Goal: Transaction & Acquisition: Purchase product/service

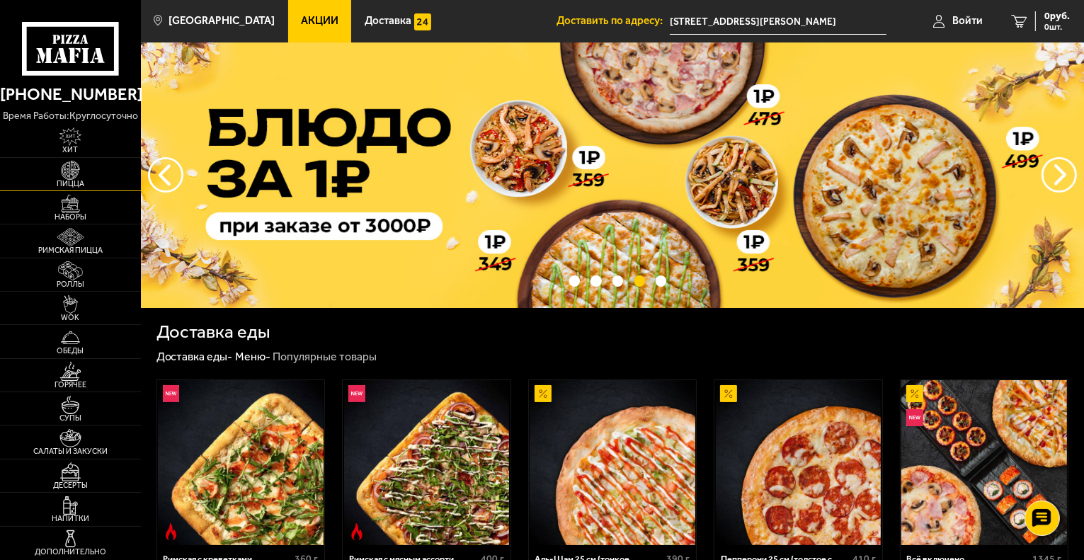
click at [99, 173] on link "Пицца" at bounding box center [70, 174] width 141 height 33
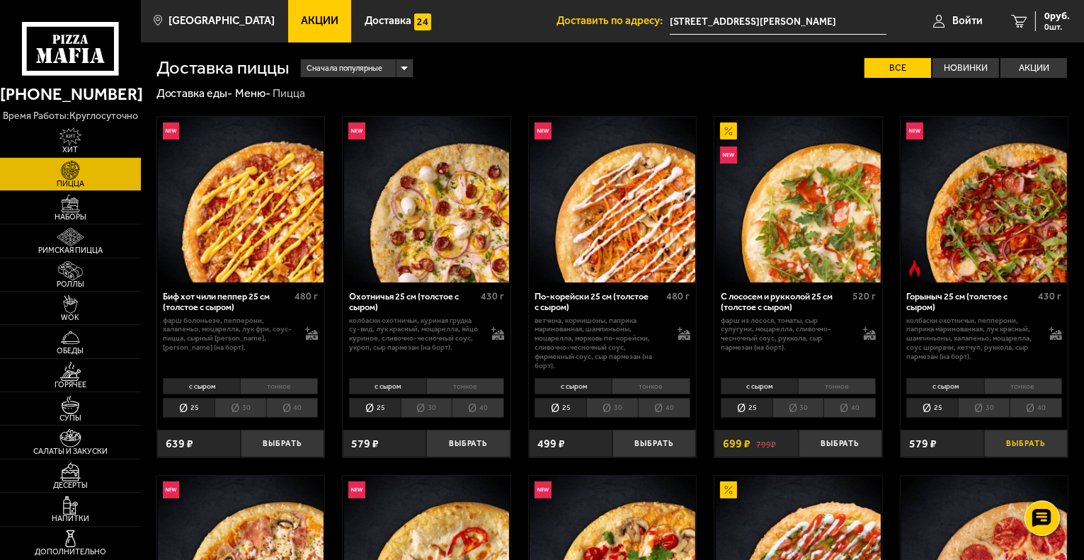
click at [1002, 440] on button "Выбрать" at bounding box center [1026, 444] width 84 height 28
click at [297, 442] on button "Выбрать" at bounding box center [283, 444] width 84 height 28
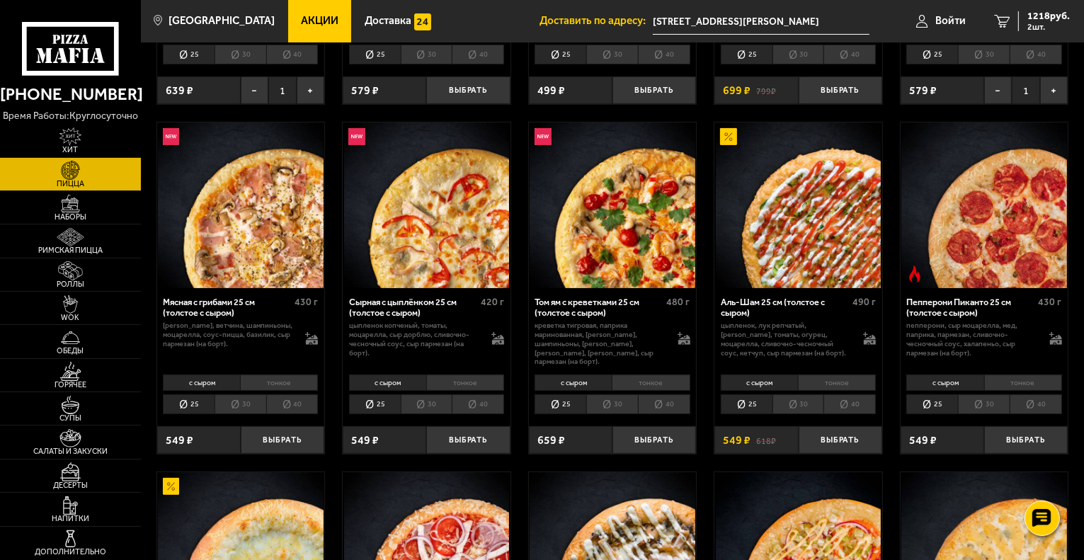
scroll to position [354, 0]
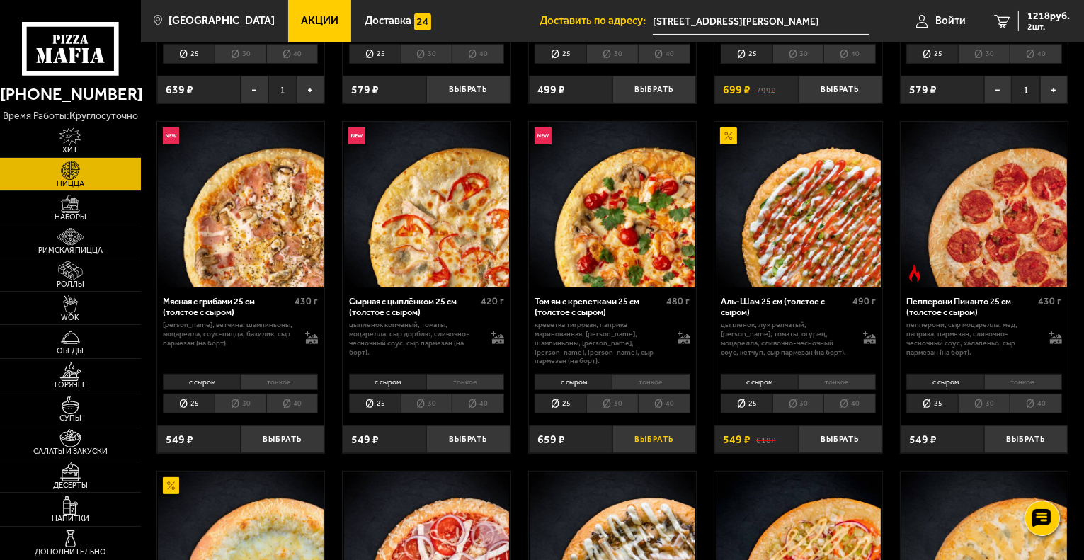
click at [663, 430] on button "Выбрать" at bounding box center [654, 439] width 84 height 28
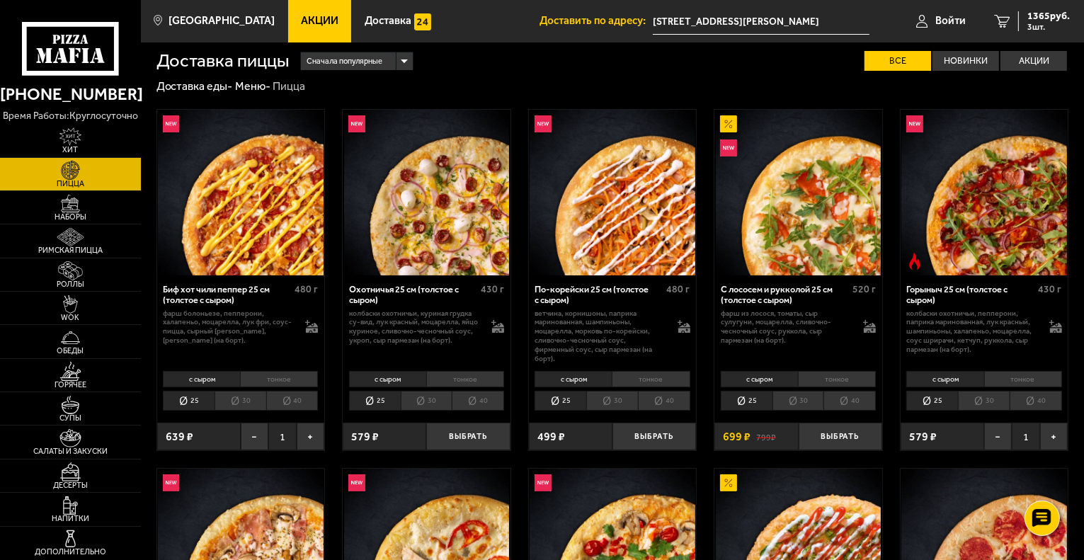
scroll to position [0, 0]
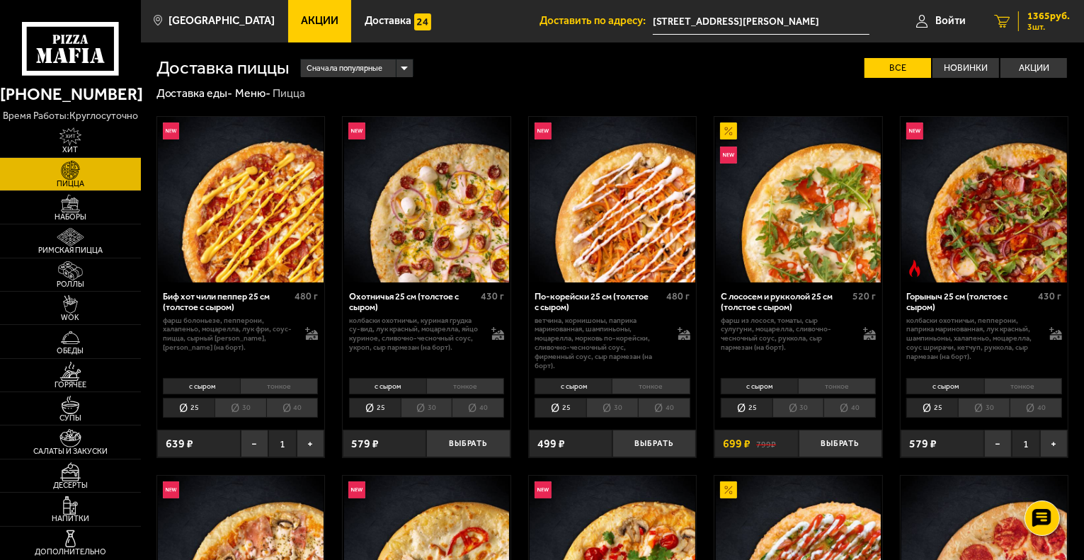
click at [1045, 28] on span "3 шт." at bounding box center [1048, 27] width 42 height 8
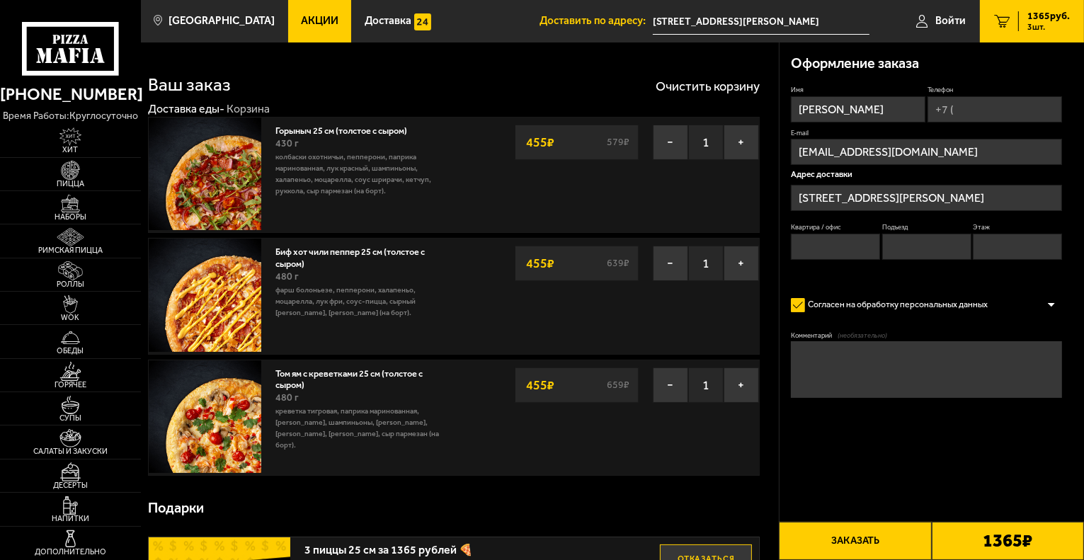
click at [815, 237] on input "Квартира / офис" at bounding box center [835, 247] width 89 height 26
type input "630"
click at [913, 256] on input "Подъезд" at bounding box center [926, 247] width 89 height 26
type input "4"
click at [1008, 243] on input "Этаж" at bounding box center [1017, 247] width 89 height 26
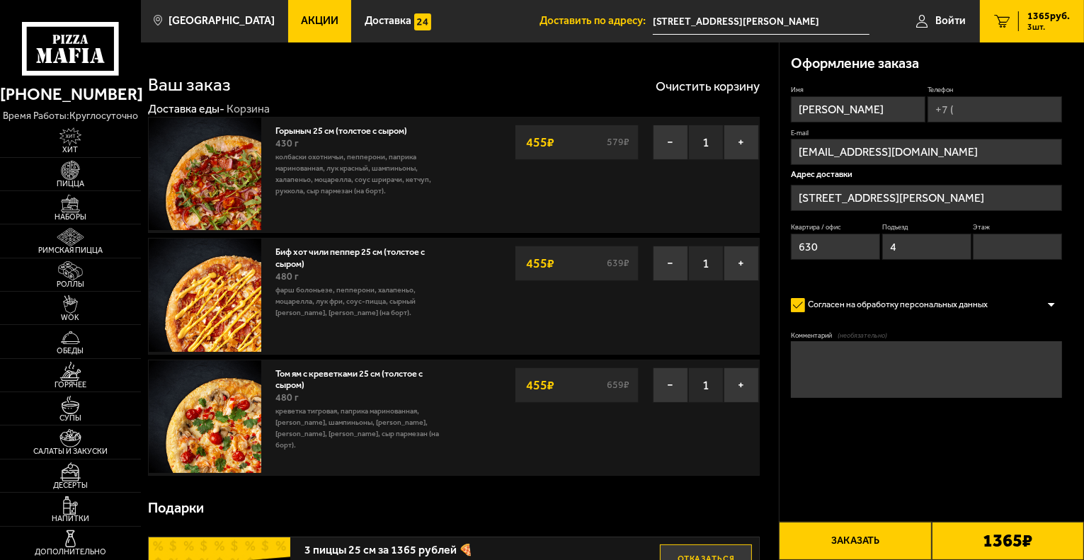
type input "12"
drag, startPoint x: 994, startPoint y: 101, endPoint x: 990, endPoint y: 81, distance: 19.6
click at [990, 81] on div "Оформление заказа Имя максим Телефон E-mail maksimkra@mail.ru Адрес доставки пр…" at bounding box center [931, 253] width 305 height 423
type input "+7 (900) 629-68-39"
click at [850, 534] on button "Заказать" at bounding box center [855, 541] width 152 height 38
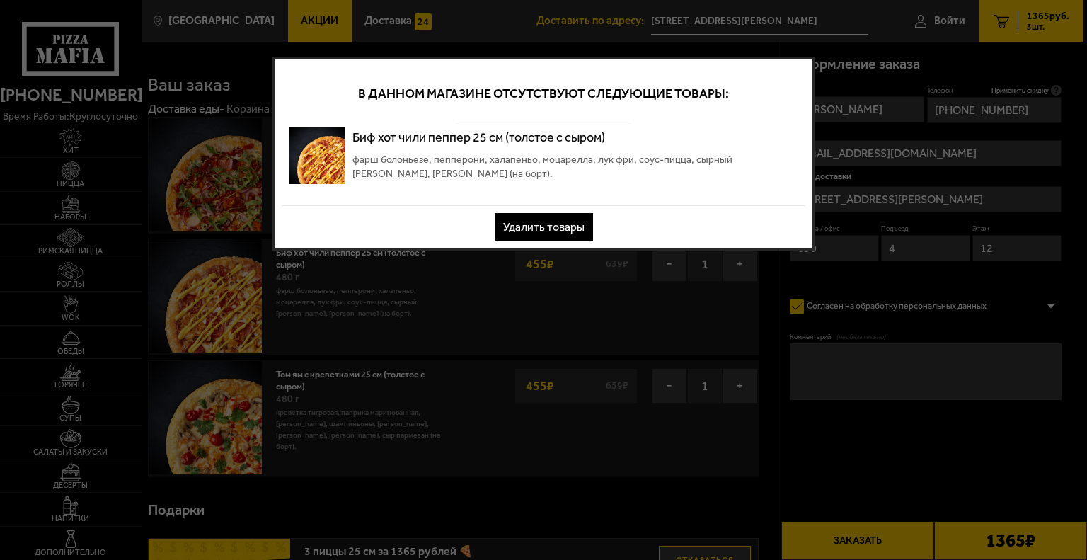
click at [883, 116] on div at bounding box center [543, 280] width 1087 height 560
click at [570, 228] on button "Удалить товары" at bounding box center [544, 227] width 98 height 28
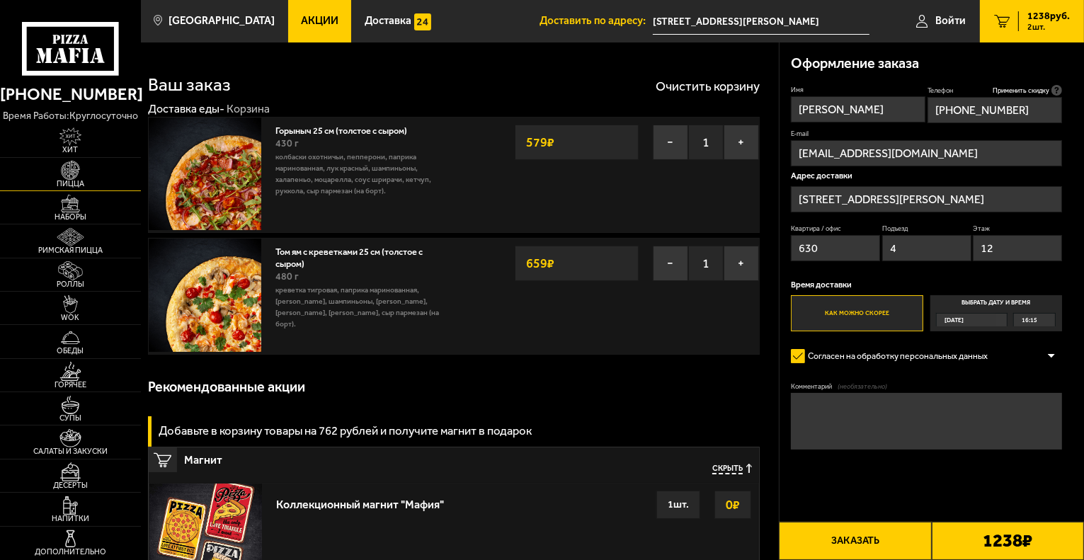
click at [96, 171] on link "Пицца" at bounding box center [70, 174] width 141 height 33
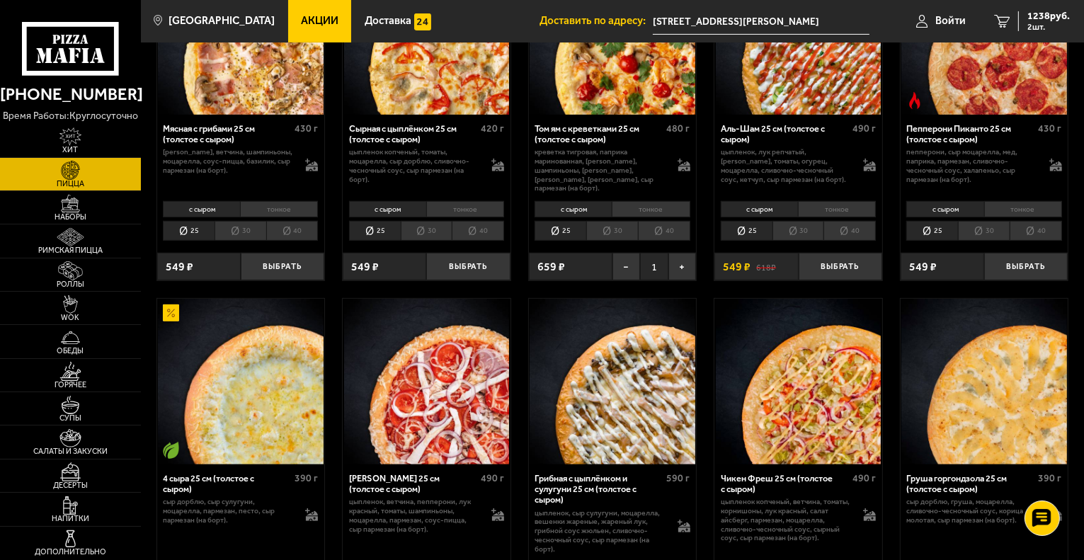
scroll to position [680, 0]
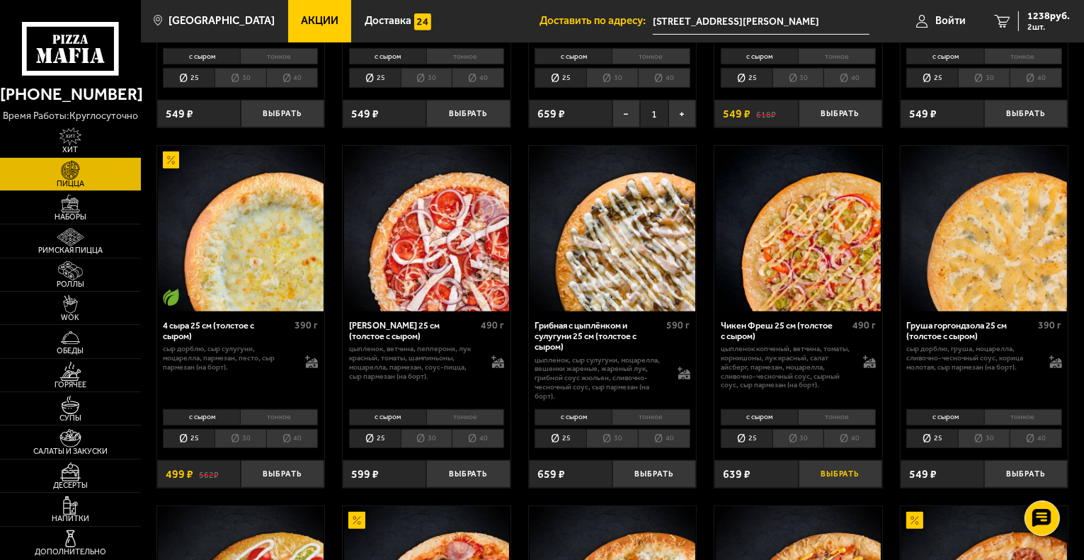
click at [833, 466] on button "Выбрать" at bounding box center [840, 474] width 84 height 28
click at [1035, 21] on span "1365 руб." at bounding box center [1048, 16] width 42 height 10
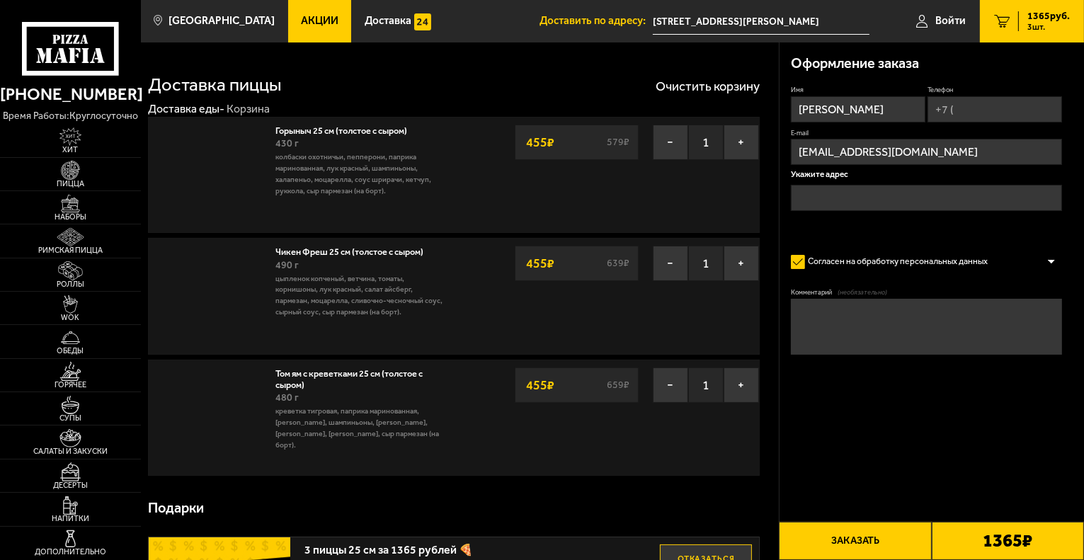
type input "[STREET_ADDRESS][PERSON_NAME]"
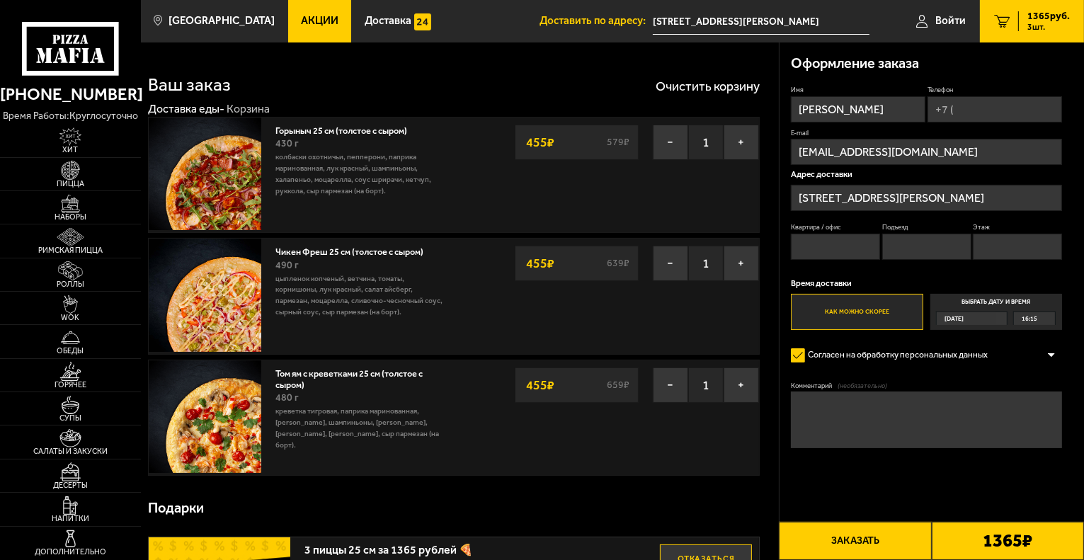
click at [998, 104] on input "Телефон" at bounding box center [994, 109] width 134 height 26
type input "+7 (900) 629-68-39"
click at [844, 232] on label "Квартира / офис" at bounding box center [835, 228] width 89 height 9
click at [844, 235] on input "Квартира / офис" at bounding box center [835, 248] width 89 height 26
click at [841, 241] on input "Квартира / офис" at bounding box center [835, 248] width 89 height 26
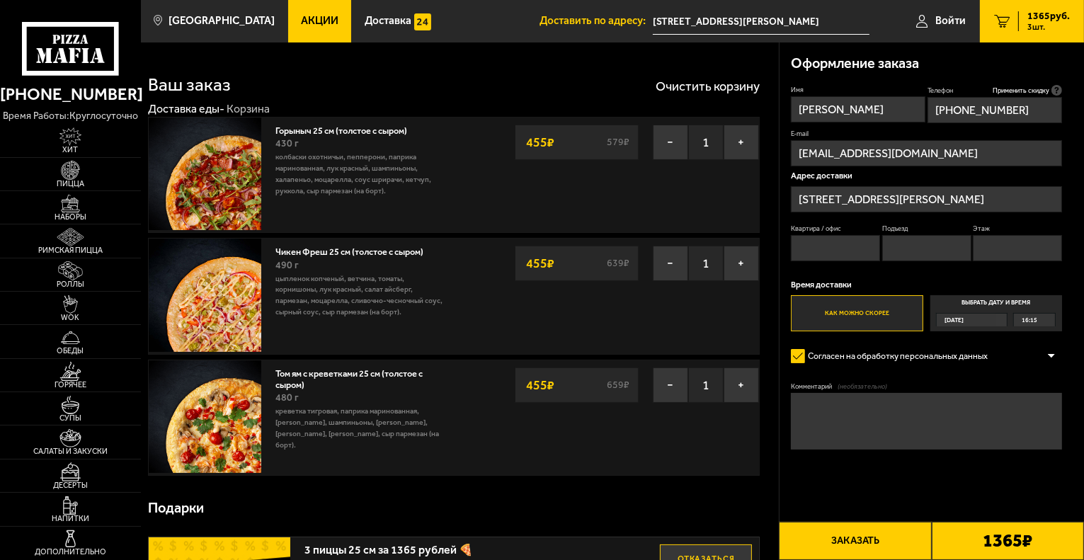
type input "630"
click at [902, 248] on input "Подъезд" at bounding box center [926, 248] width 89 height 26
type input "4"
click at [999, 247] on input "Этаж" at bounding box center [1017, 248] width 89 height 26
type input "12"
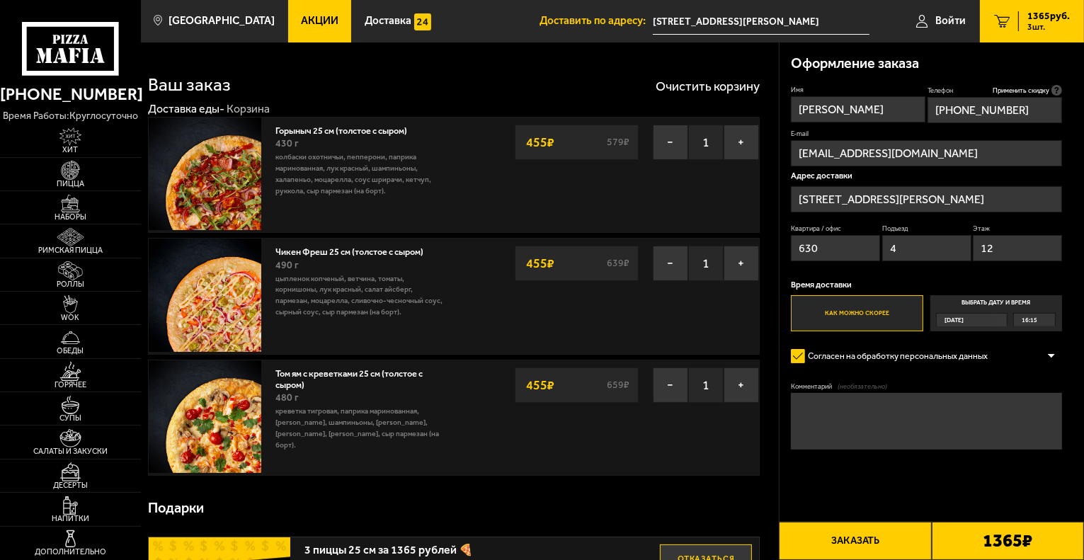
click at [853, 537] on button "Заказать" at bounding box center [855, 541] width 152 height 38
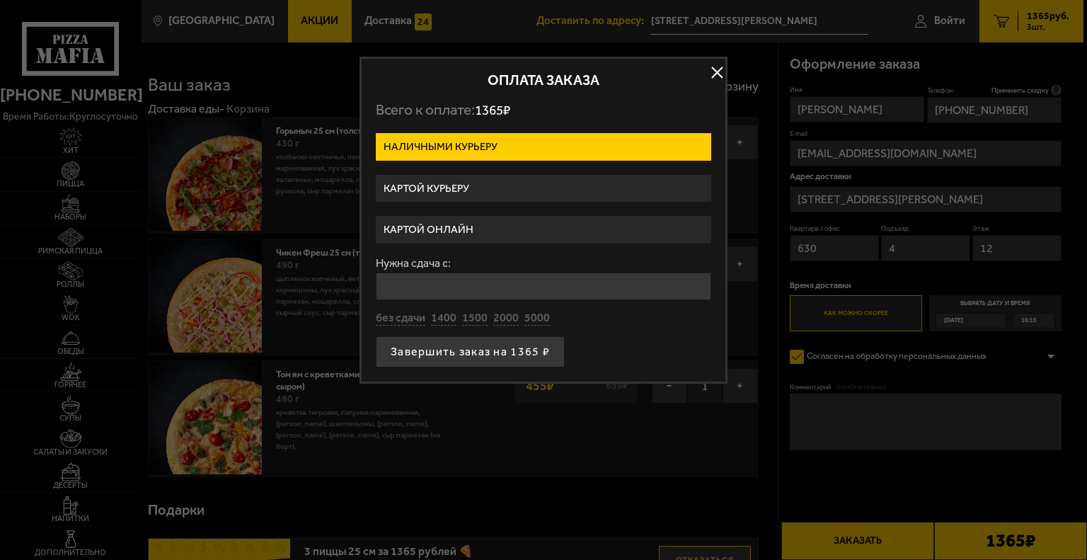
click at [527, 189] on label "Картой курьеру" at bounding box center [544, 189] width 336 height 28
click at [0, 0] on input "Картой курьеру" at bounding box center [0, 0] width 0 height 0
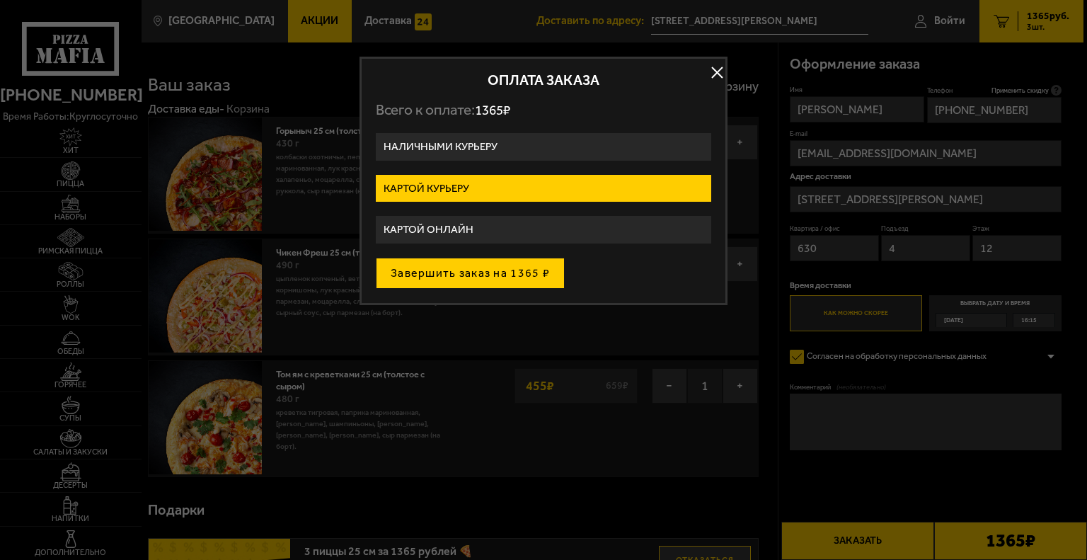
click at [524, 276] on button "Завершить заказ на 1365 ₽" at bounding box center [470, 273] width 189 height 31
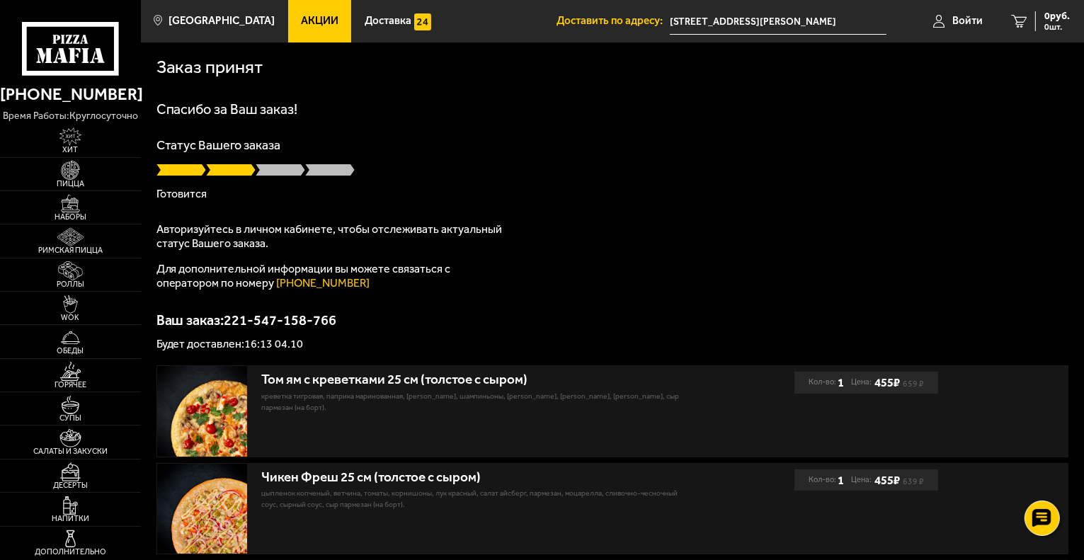
click at [413, 149] on p "Статус Вашего заказа" at bounding box center [612, 145] width 912 height 13
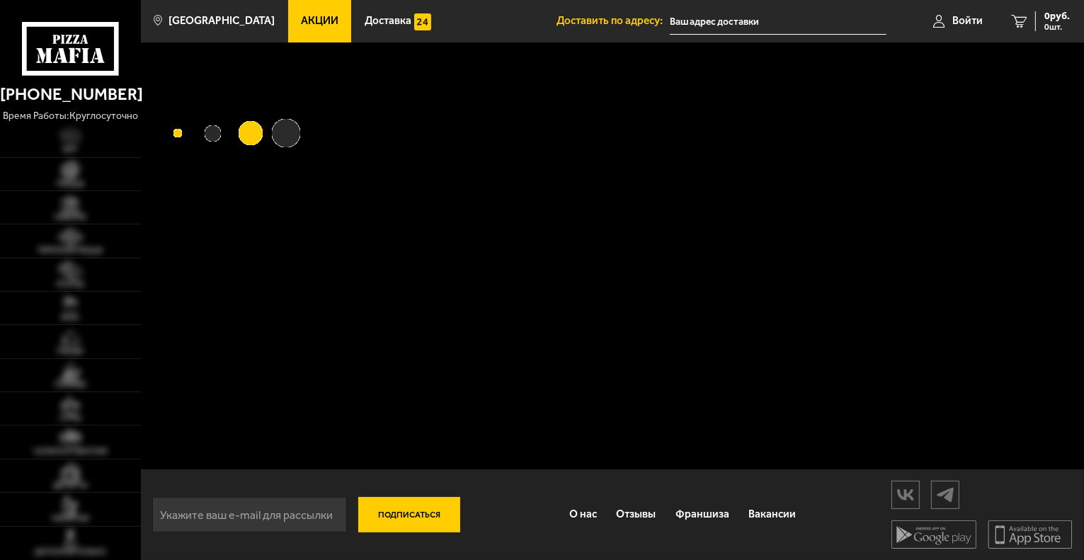
type input "[STREET_ADDRESS][PERSON_NAME]"
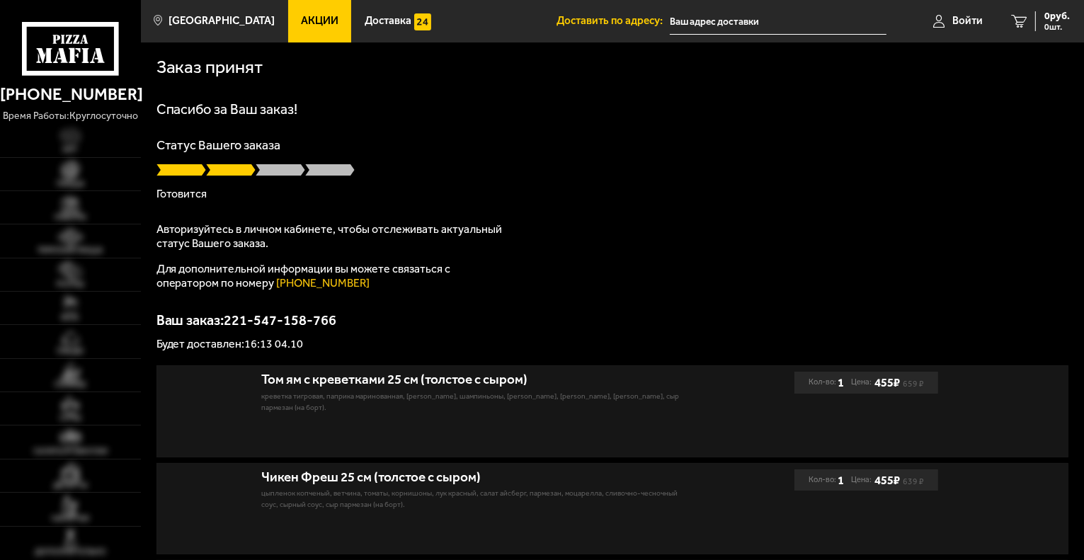
type input "проспект Маршала Блюхера, 9к2"
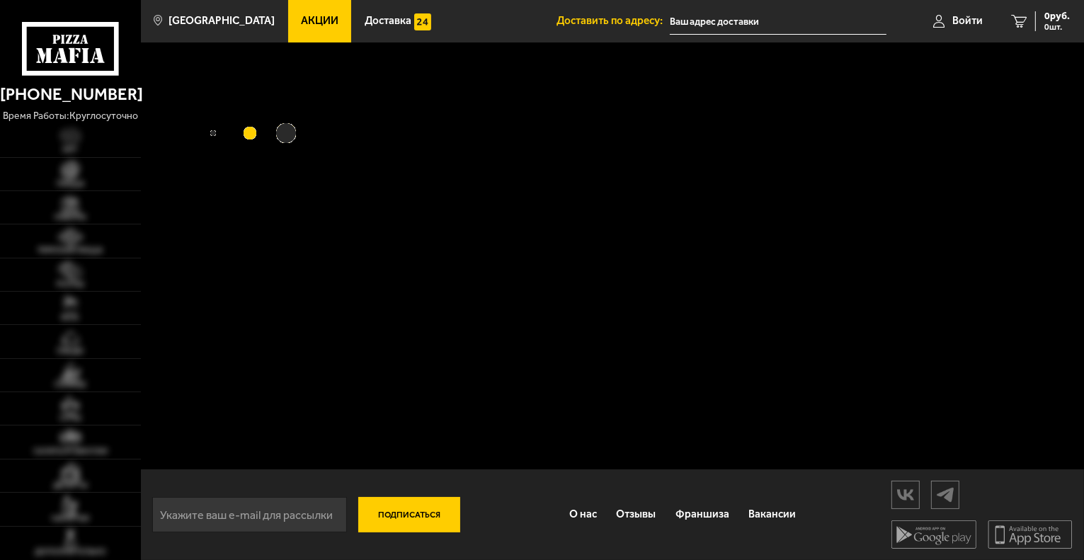
type input "[STREET_ADDRESS][PERSON_NAME]"
